Goal: Information Seeking & Learning: Learn about a topic

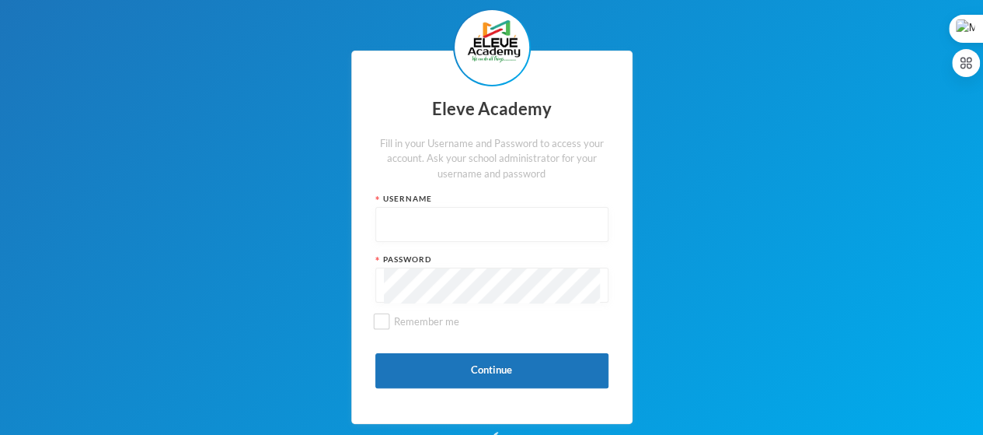
drag, startPoint x: 0, startPoint y: 0, endPoint x: 440, endPoint y: 222, distance: 492.6
click at [440, 222] on input "text" at bounding box center [492, 225] width 216 height 35
type input "admin"
click at [387, 326] on input "Remember me" at bounding box center [381, 321] width 16 height 16
checkbox input "true"
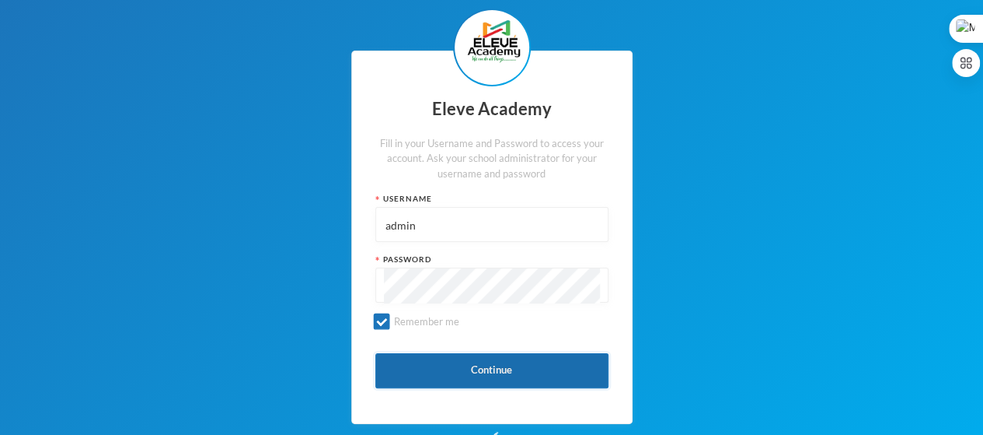
click at [477, 371] on button "Continue" at bounding box center [491, 370] width 233 height 35
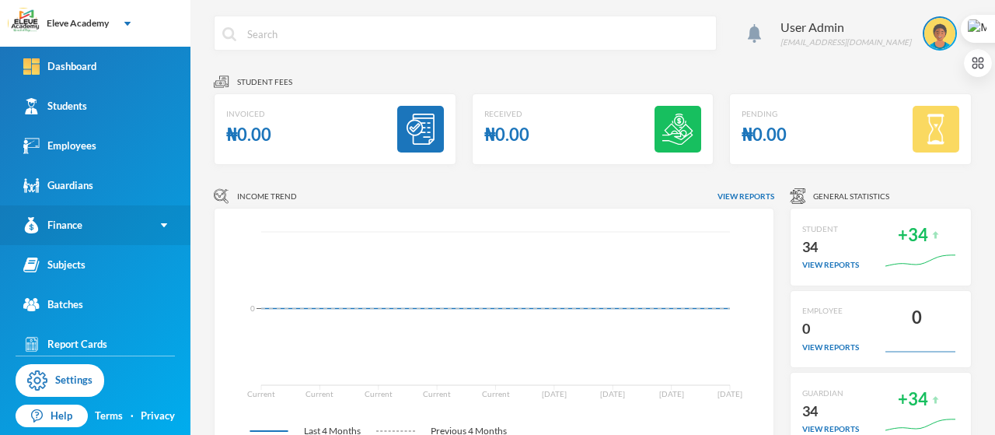
click at [152, 228] on link "Finance" at bounding box center [95, 225] width 190 height 40
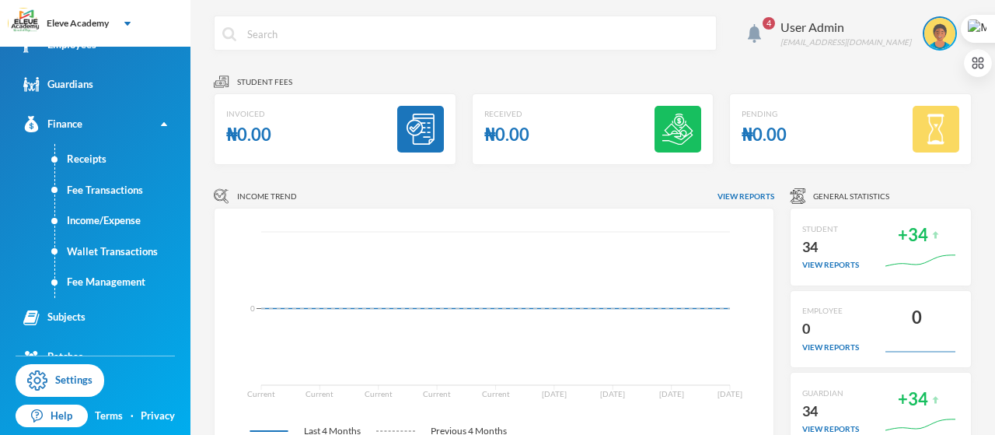
scroll to position [124, 0]
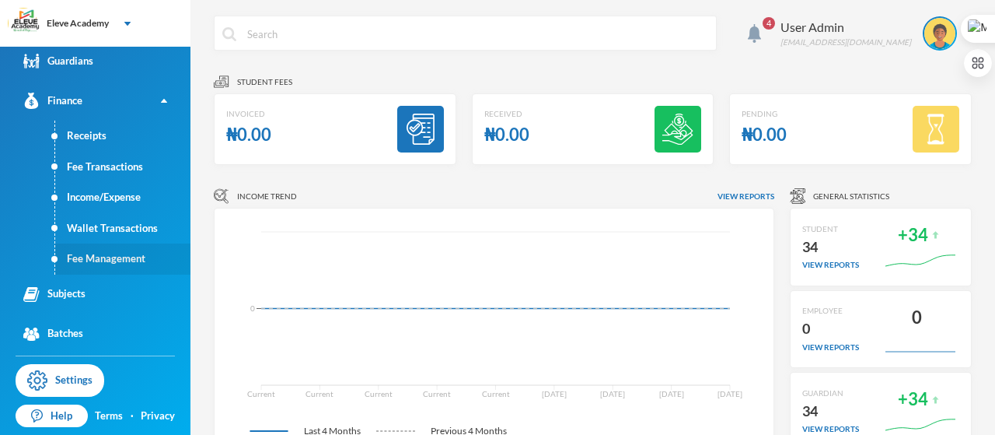
click at [99, 263] on link "Fee Management" at bounding box center [122, 258] width 135 height 31
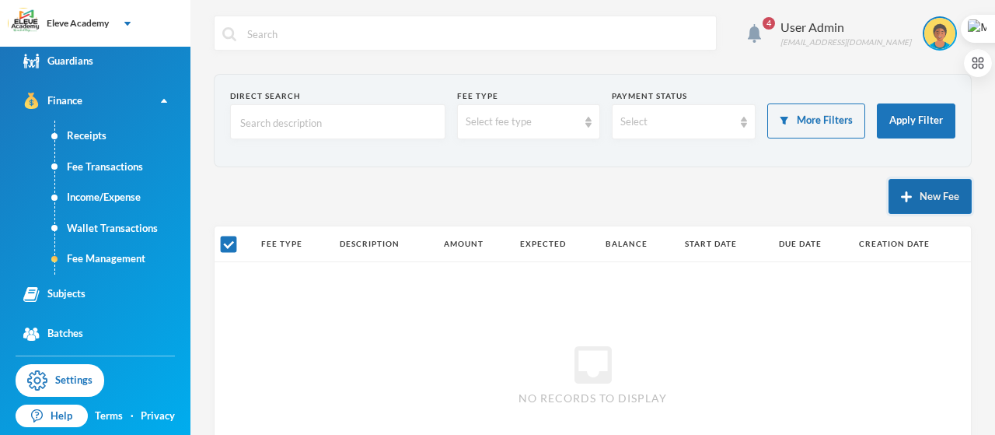
click at [913, 198] on button "New Fee" at bounding box center [929, 196] width 83 height 35
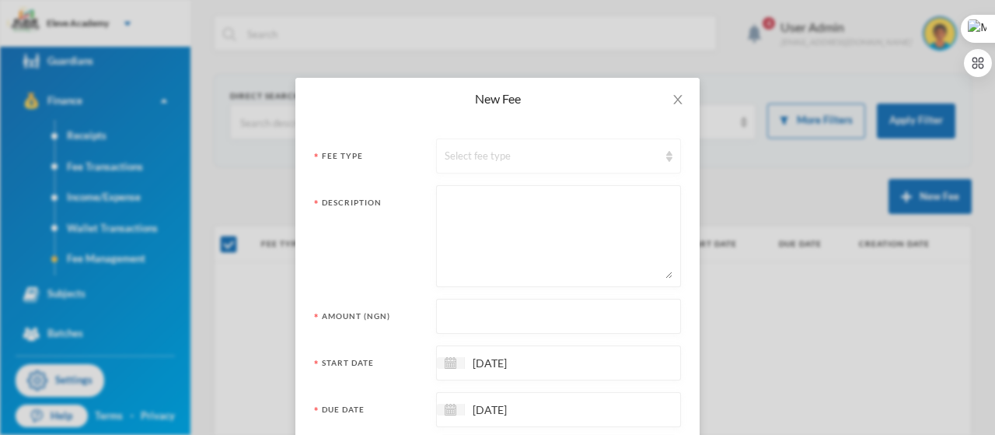
click at [666, 155] on img at bounding box center [669, 156] width 6 height 11
click at [675, 110] on span "Close" at bounding box center [678, 100] width 44 height 44
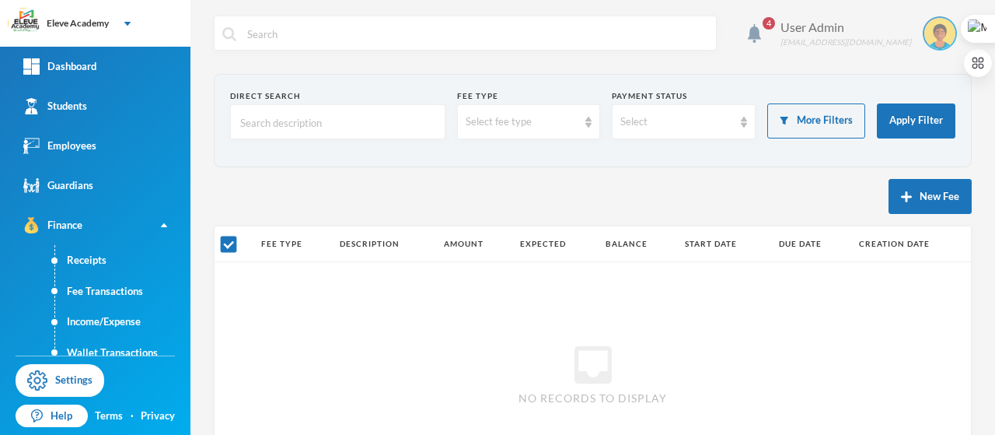
click at [934, 35] on img at bounding box center [939, 33] width 31 height 31
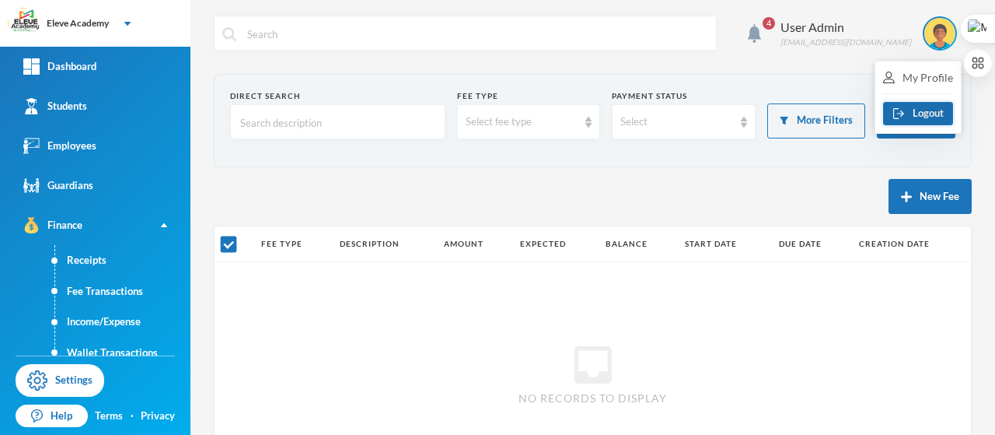
click at [925, 116] on button "Logout" at bounding box center [918, 113] width 70 height 23
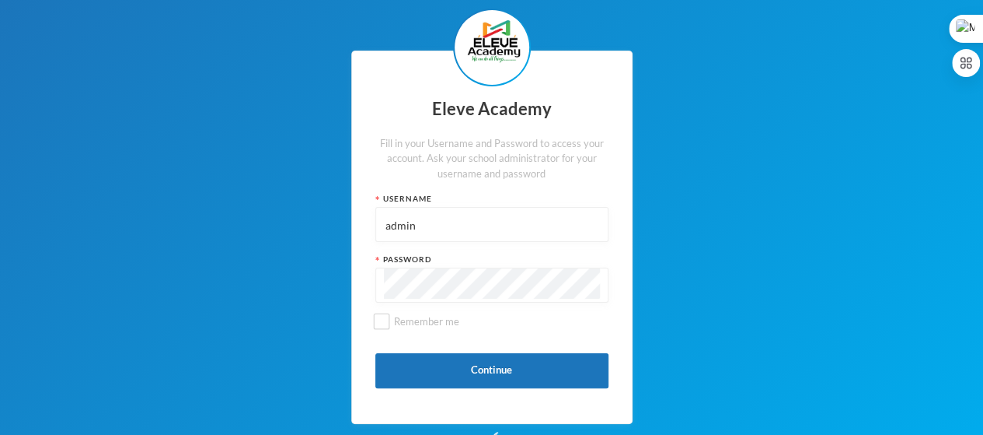
drag, startPoint x: 446, startPoint y: 230, endPoint x: 297, endPoint y: 236, distance: 149.3
click at [297, 236] on div "Eleve Academy Fill in your Username and Password to access your account. Ask yo…" at bounding box center [491, 237] width 983 height 474
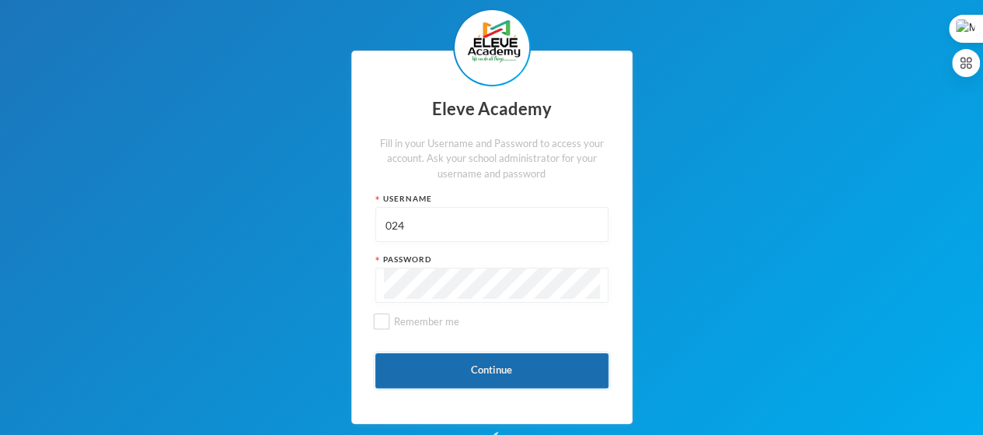
click at [477, 378] on button "Continue" at bounding box center [491, 370] width 233 height 35
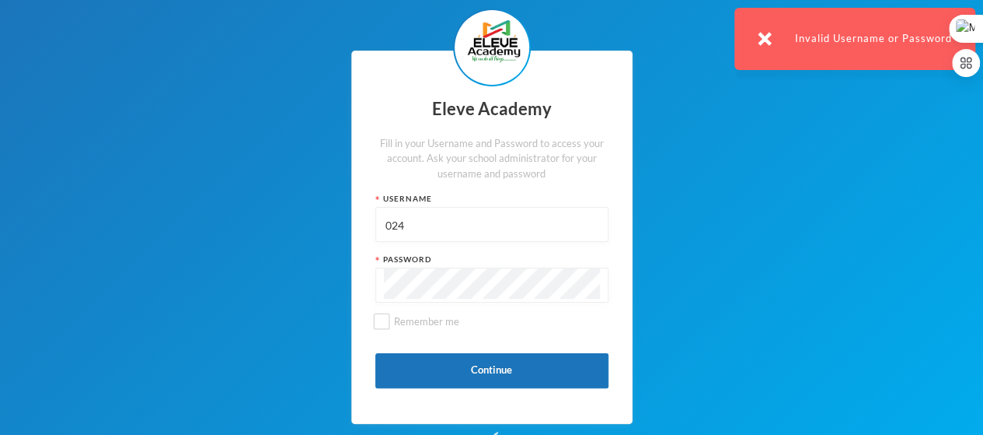
click at [388, 223] on input "024" at bounding box center [492, 225] width 216 height 35
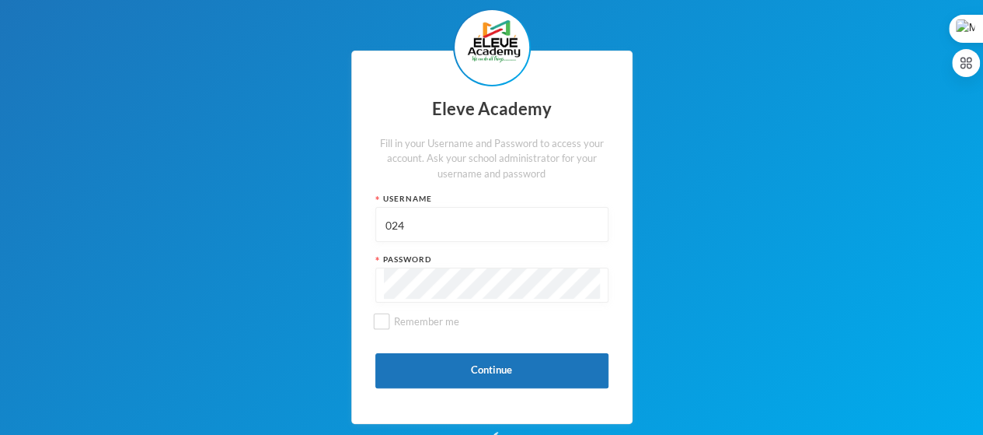
click at [384, 226] on input "024" at bounding box center [492, 225] width 216 height 35
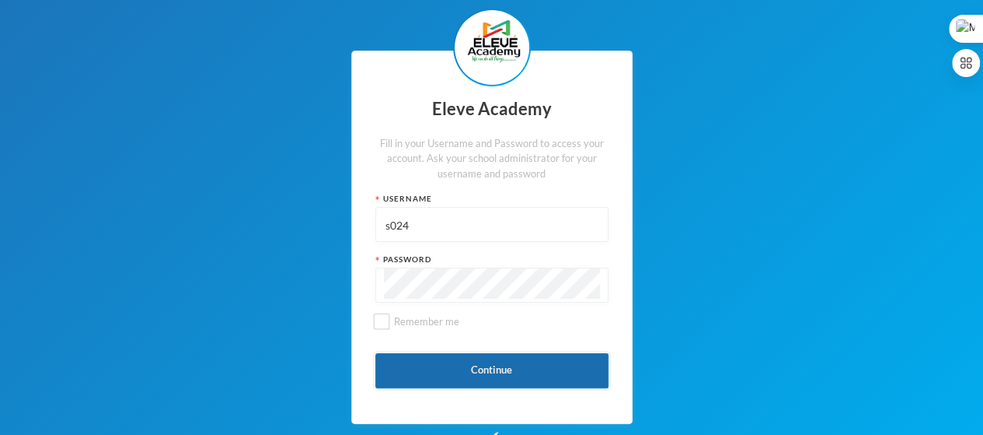
click at [516, 375] on button "Continue" at bounding box center [491, 370] width 233 height 35
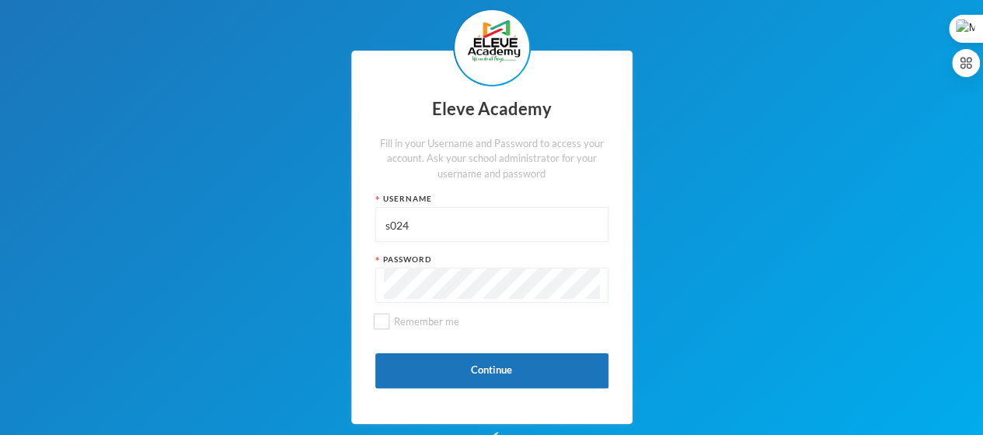
drag, startPoint x: 417, startPoint y: 228, endPoint x: 311, endPoint y: 227, distance: 105.7
click at [311, 227] on div "Eleve Academy Fill in your Username and Password to access your account. Ask yo…" at bounding box center [491, 237] width 983 height 474
type input "admin"
click at [294, 278] on div "Eleve Academy Fill in your Username and Password to access your account. Ask yo…" at bounding box center [491, 237] width 983 height 474
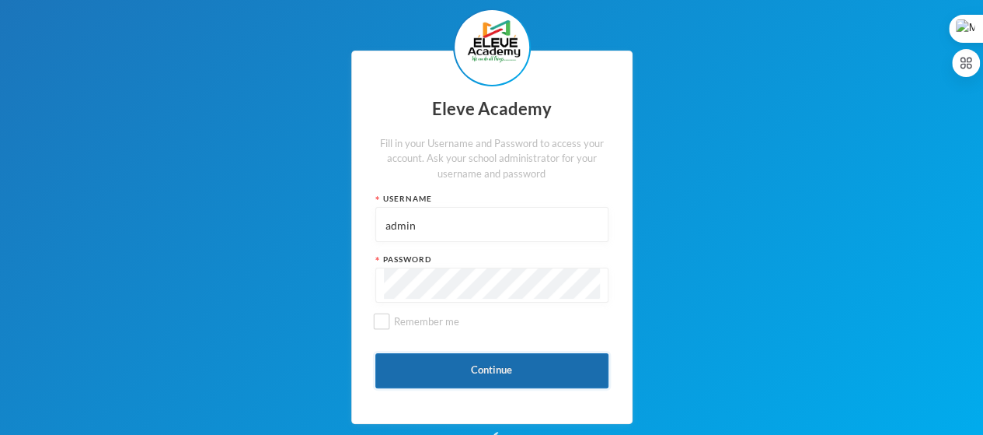
click at [460, 367] on button "Continue" at bounding box center [491, 370] width 233 height 35
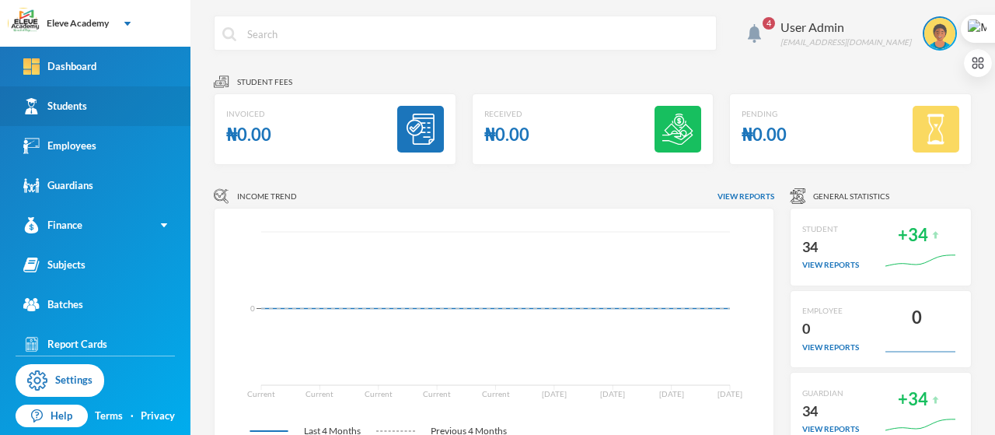
click at [62, 103] on div "Students" at bounding box center [55, 106] width 64 height 16
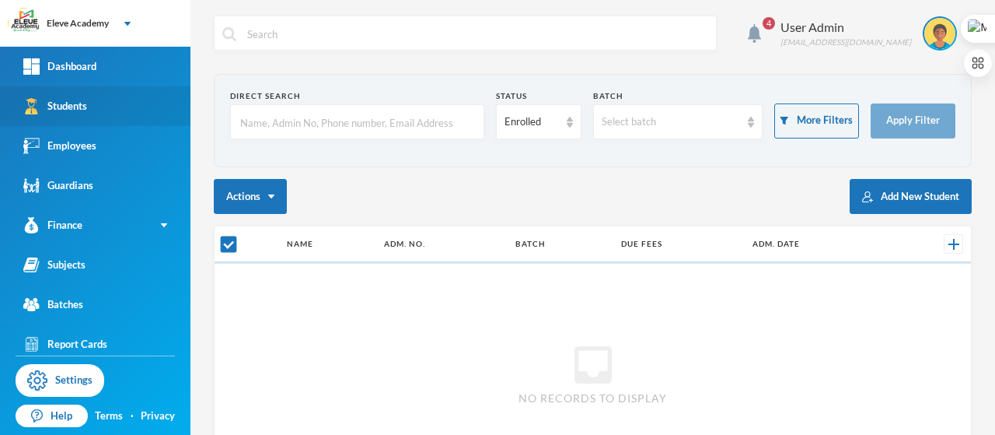
checkbox input "false"
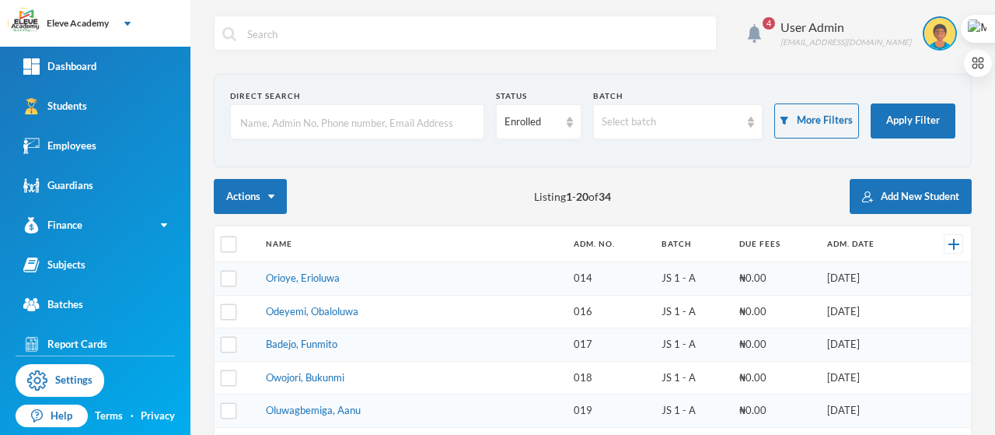
click at [566, 287] on td "014" at bounding box center [610, 278] width 88 height 33
click at [566, 323] on td "016" at bounding box center [610, 311] width 88 height 33
click at [387, 312] on td "Odeyemi, Obaloluwa" at bounding box center [412, 311] width 309 height 33
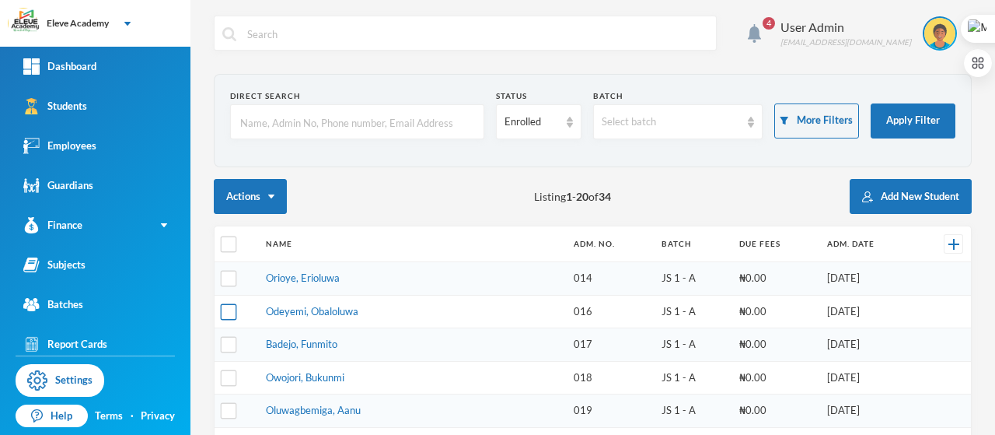
click at [232, 309] on input "checkbox" at bounding box center [229, 311] width 16 height 16
drag, startPoint x: 232, startPoint y: 309, endPoint x: 280, endPoint y: 329, distance: 52.3
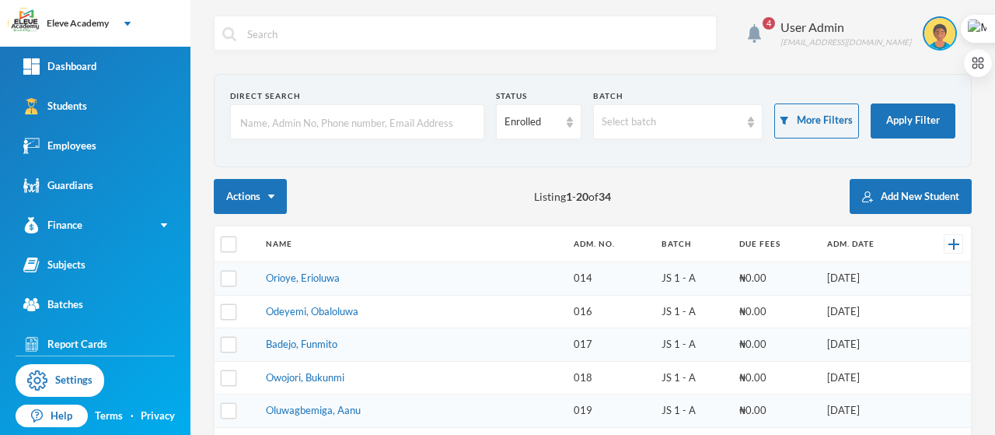
click at [280, 329] on td "Badejo, Funmito" at bounding box center [412, 344] width 309 height 33
click at [230, 313] on input "checkbox" at bounding box center [229, 311] width 16 height 16
checkbox input "true"
click at [566, 237] on th "Adm. No." at bounding box center [610, 244] width 88 height 36
click at [353, 312] on link "Odeyemi, Obaloluwa" at bounding box center [312, 311] width 92 height 12
